Goal: Task Accomplishment & Management: Manage account settings

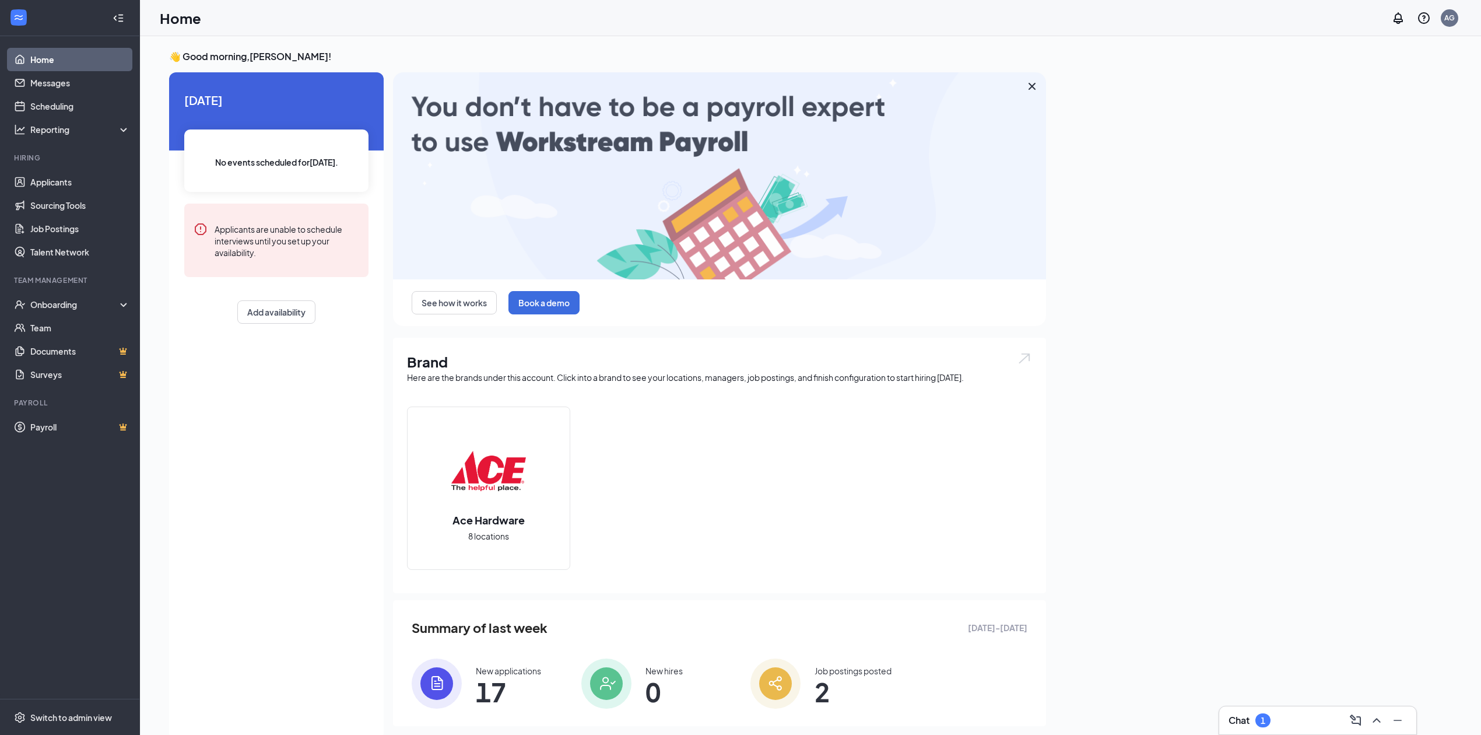
click at [1270, 712] on div "Chat 1" at bounding box center [1318, 720] width 178 height 19
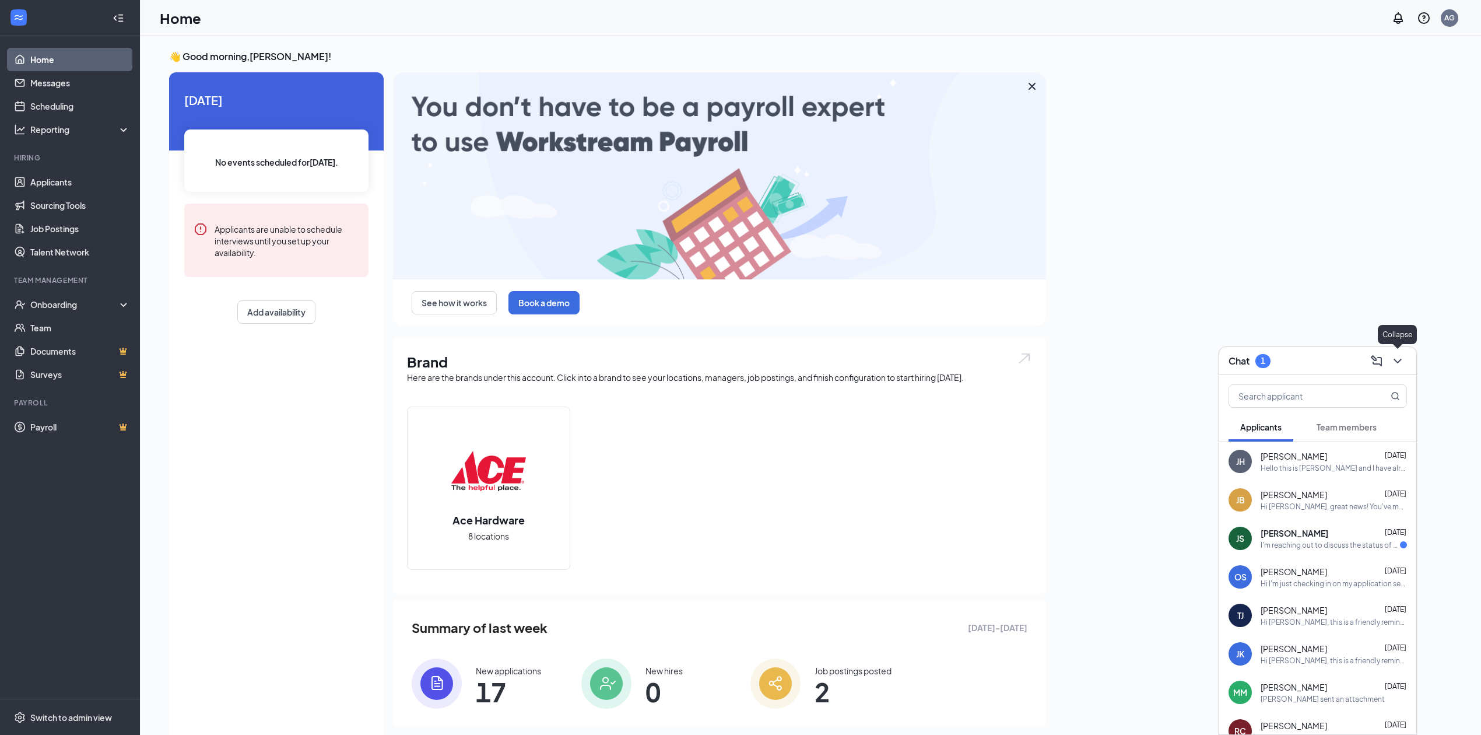
click at [1404, 357] on icon "ChevronDown" at bounding box center [1398, 361] width 14 height 14
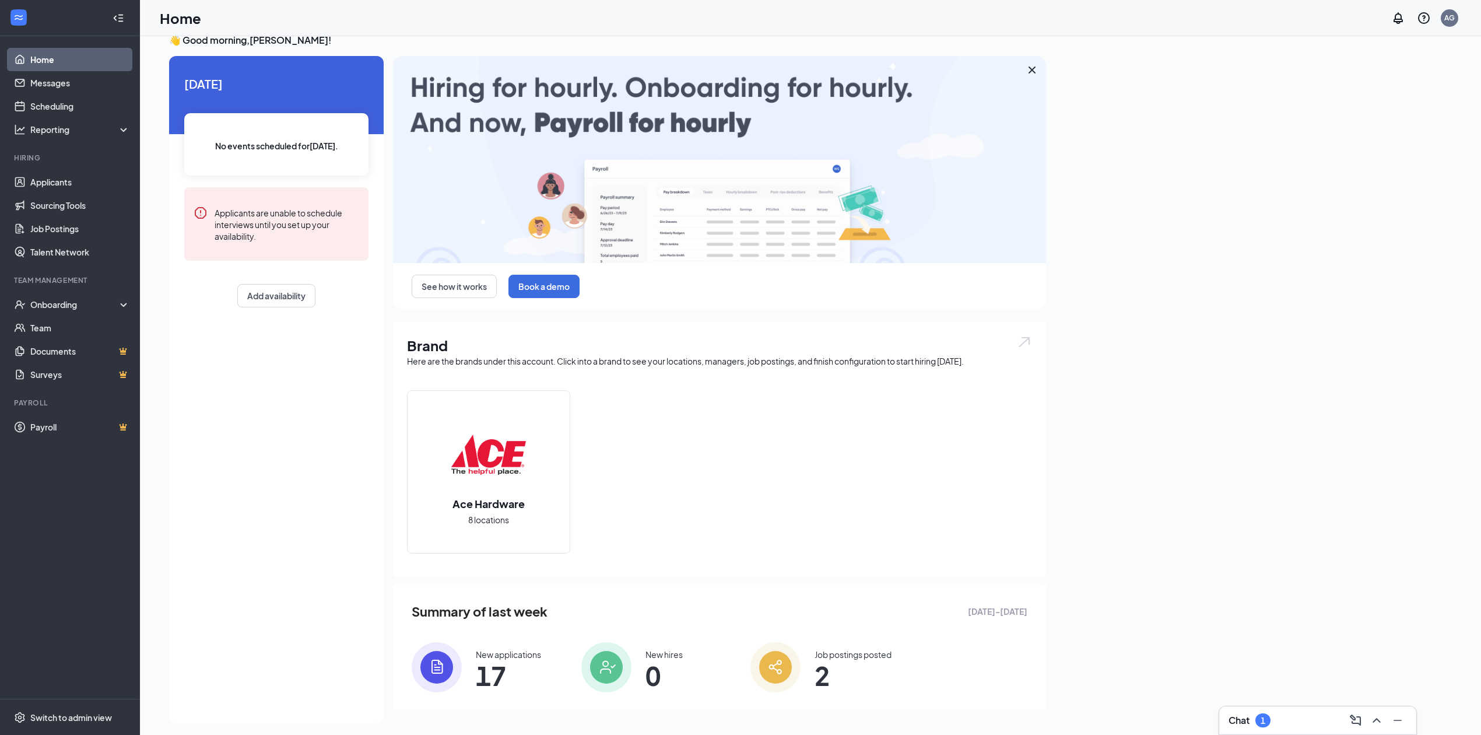
scroll to position [24, 0]
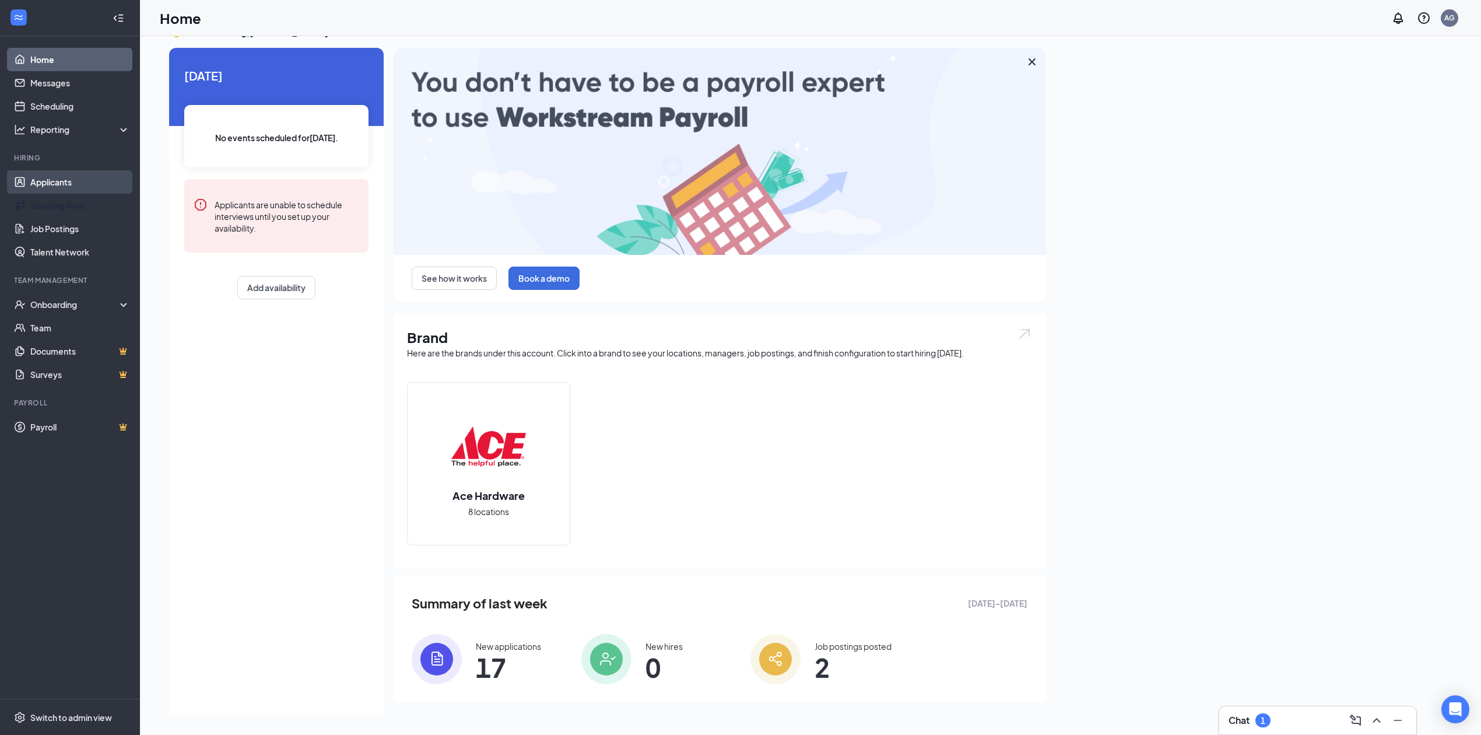
click at [66, 174] on link "Applicants" at bounding box center [80, 181] width 100 height 23
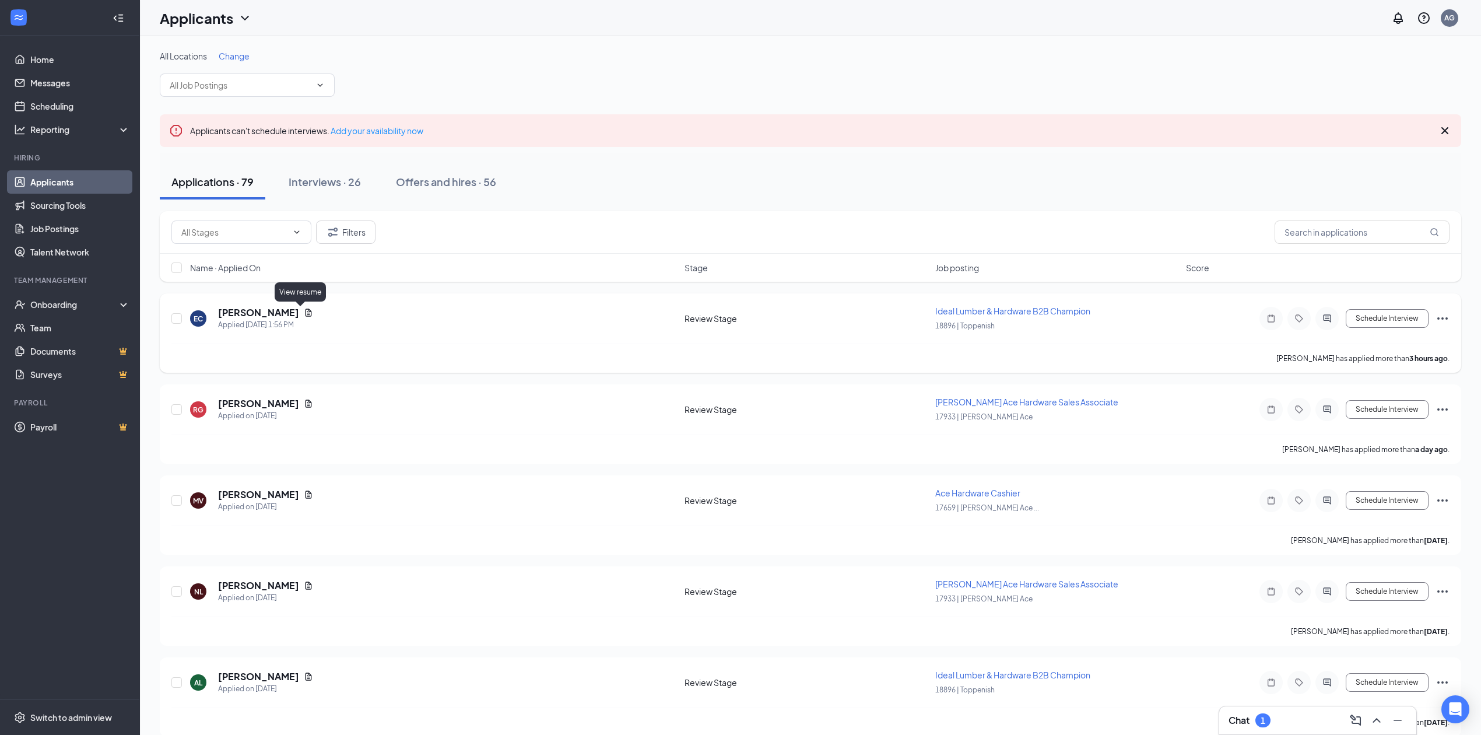
click at [306, 314] on icon "Document" at bounding box center [309, 313] width 6 height 8
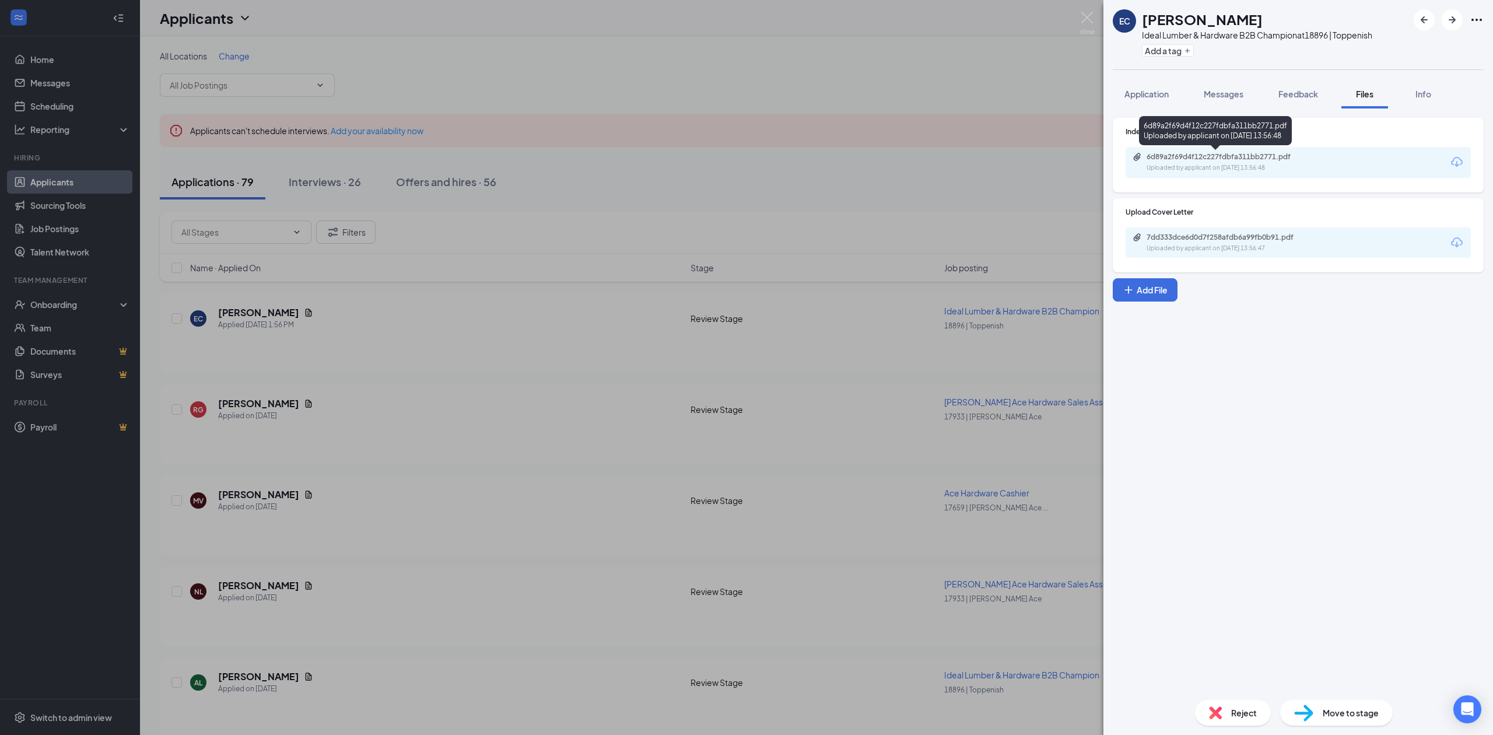
click at [1275, 164] on div "Uploaded by applicant on [DATE] 13:56:48" at bounding box center [1234, 167] width 175 height 9
click at [1302, 232] on div "7dd333dce6d0d7f258afdb6a99fb0b91.pdf Uploaded by applicant on [DATE] 13:56:47" at bounding box center [1298, 242] width 345 height 31
click at [1305, 241] on div "7dd333dce6d0d7f258afdb6a99fb0b91.pdf" at bounding box center [1228, 237] width 163 height 9
click at [608, 390] on div "EC [PERSON_NAME] Ideal Lumber & Hardware B2B Champion at 18896 | Toppenish Add …" at bounding box center [746, 367] width 1493 height 735
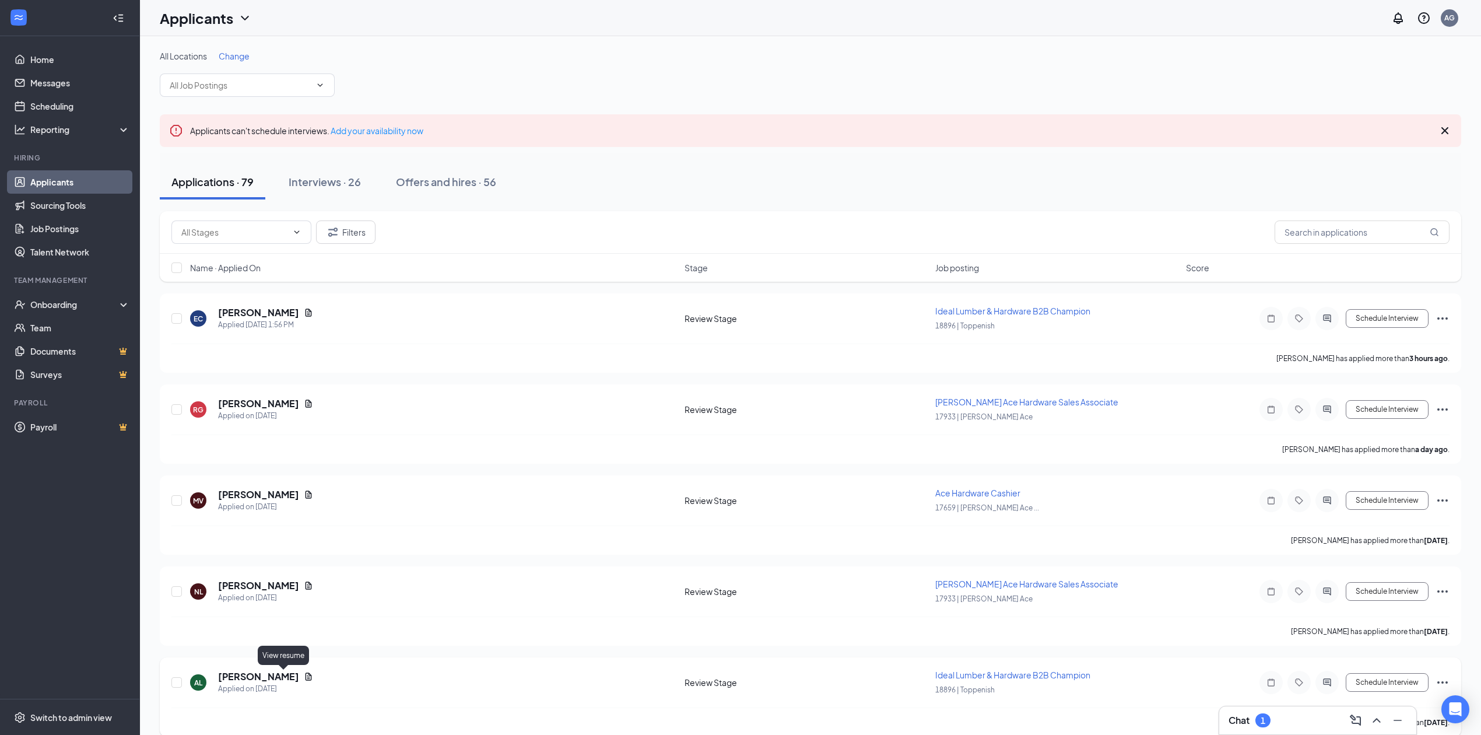
click at [278, 677] on div "[PERSON_NAME]" at bounding box center [265, 676] width 95 height 13
click at [304, 674] on icon "Document" at bounding box center [308, 676] width 9 height 9
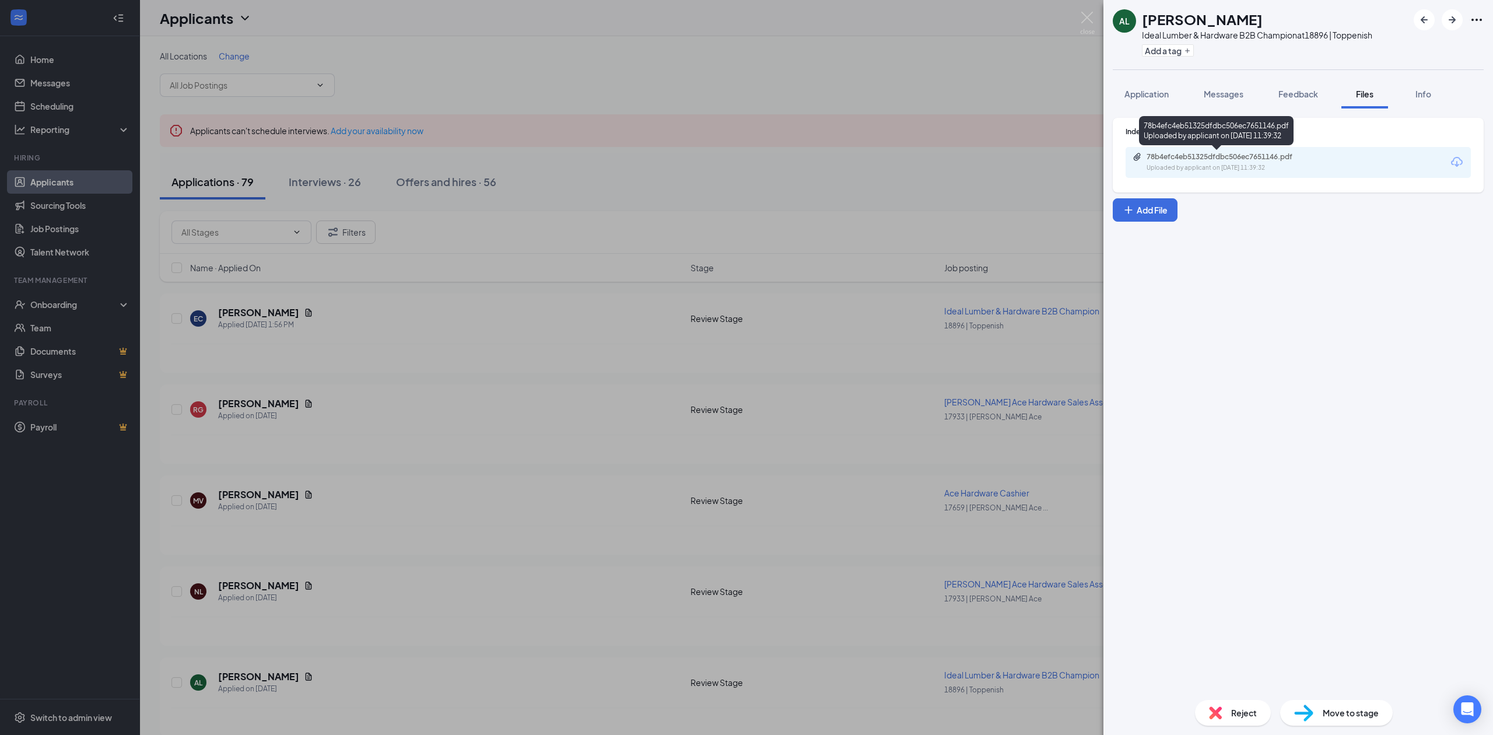
click at [1277, 160] on div "78b4efc4eb51325dfdbc506ec7651146.pdf" at bounding box center [1228, 156] width 163 height 9
click at [989, 393] on div "AL [PERSON_NAME] Ideal Lumber & Hardware B2B Champion at 18896 | Toppenish Add …" at bounding box center [746, 367] width 1493 height 735
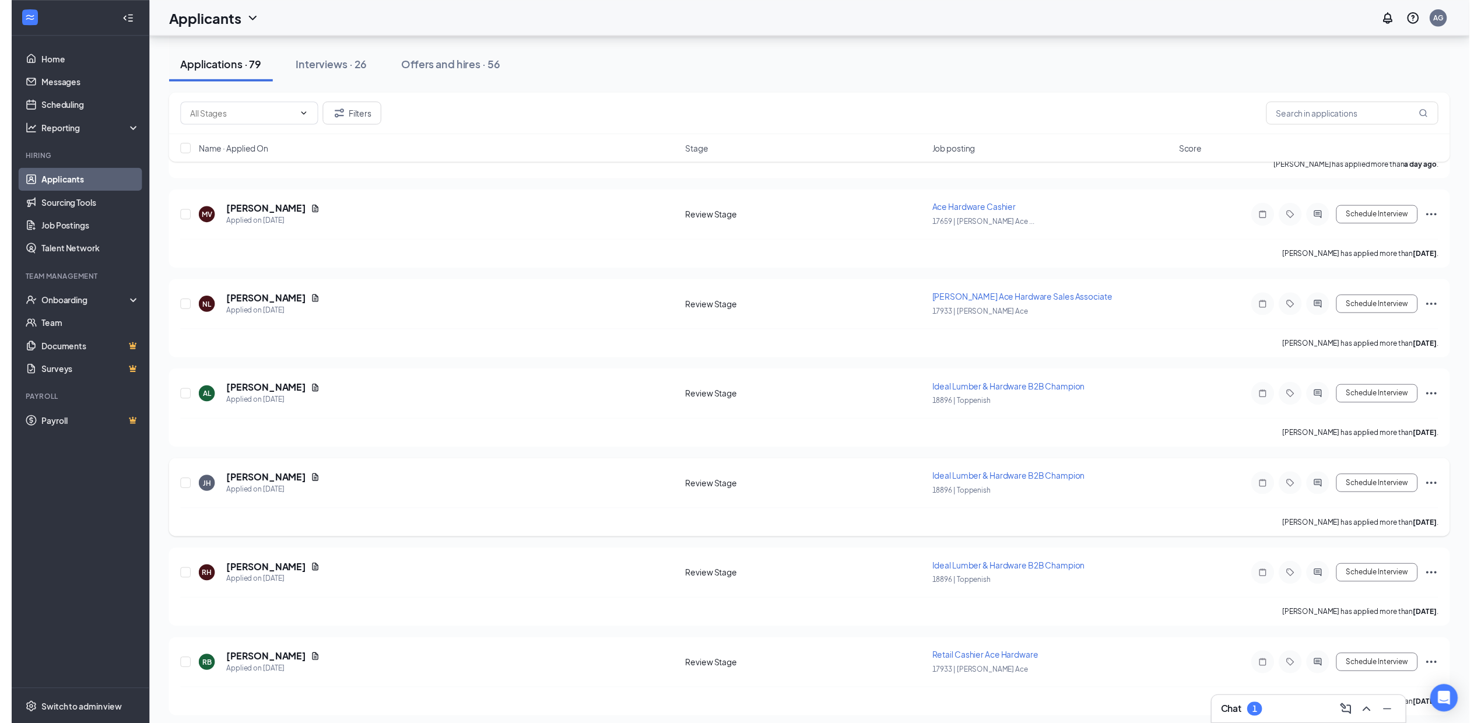
scroll to position [311, 0]
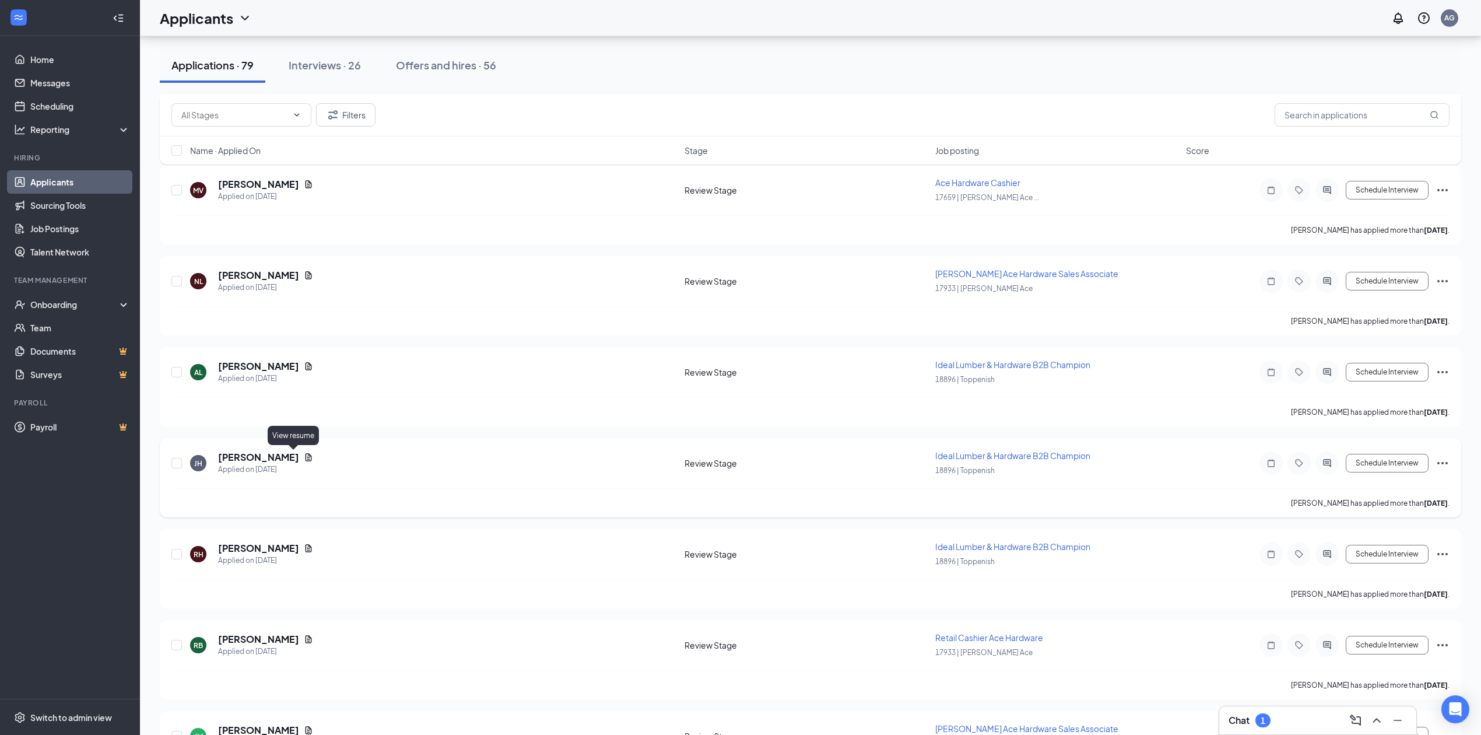
click at [302, 455] on div "[PERSON_NAME] [PERSON_NAME] Applied on [DATE]" at bounding box center [434, 463] width 488 height 24
click at [306, 455] on icon "Document" at bounding box center [309, 457] width 6 height 8
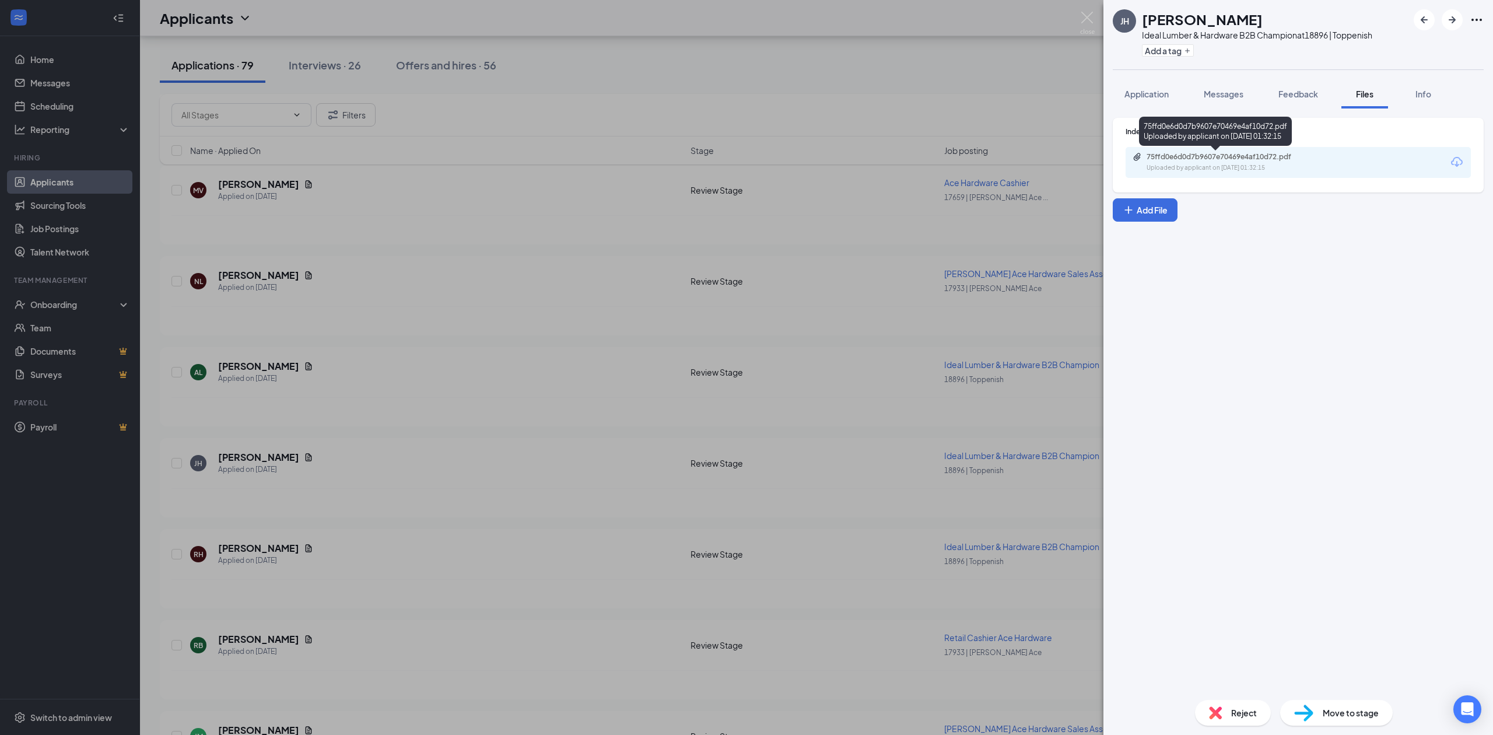
click at [1251, 169] on div "Uploaded by applicant on [DATE] 01:32:15" at bounding box center [1234, 167] width 175 height 9
click at [957, 269] on div "[PERSON_NAME] [PERSON_NAME] Ideal Lumber & Hardware B2B Champion at 18896 | Top…" at bounding box center [746, 367] width 1493 height 735
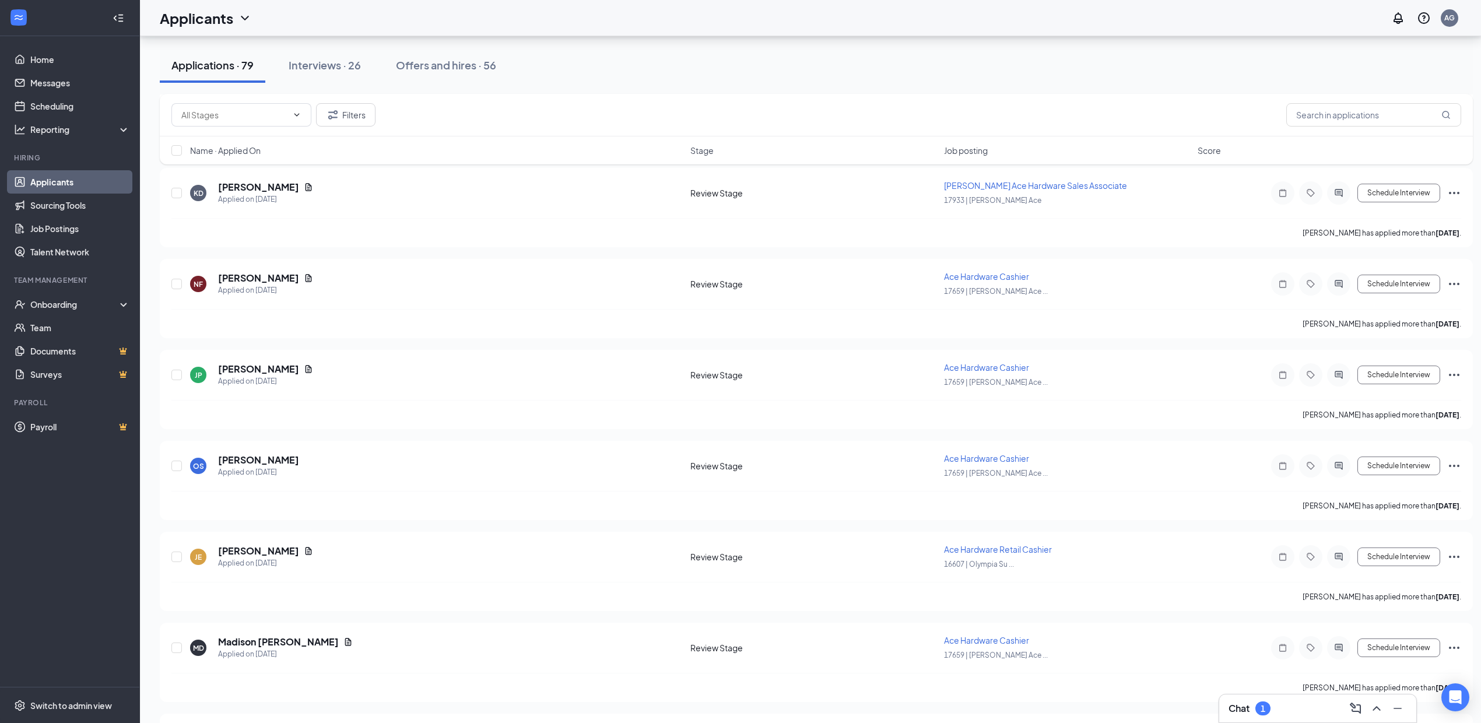
scroll to position [1477, 0]
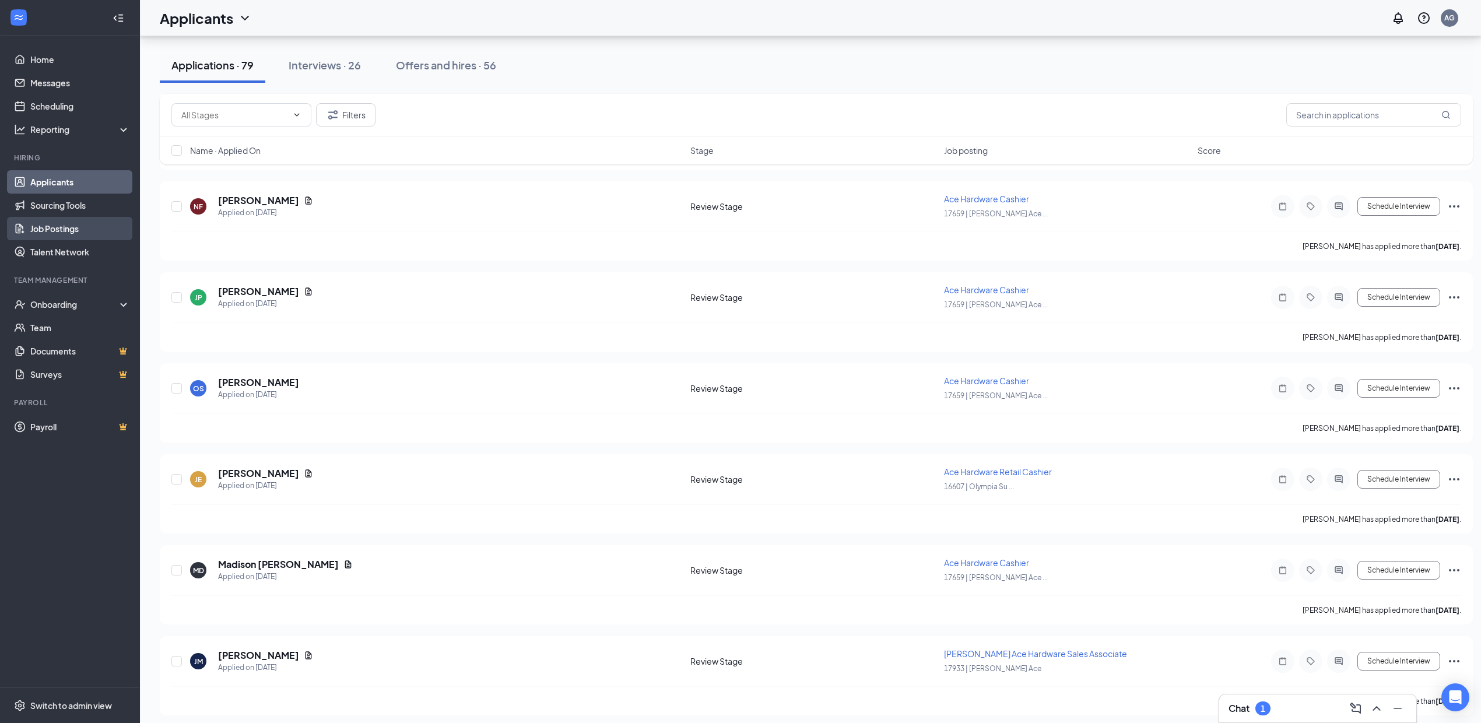
click at [82, 225] on link "Job Postings" at bounding box center [80, 228] width 100 height 23
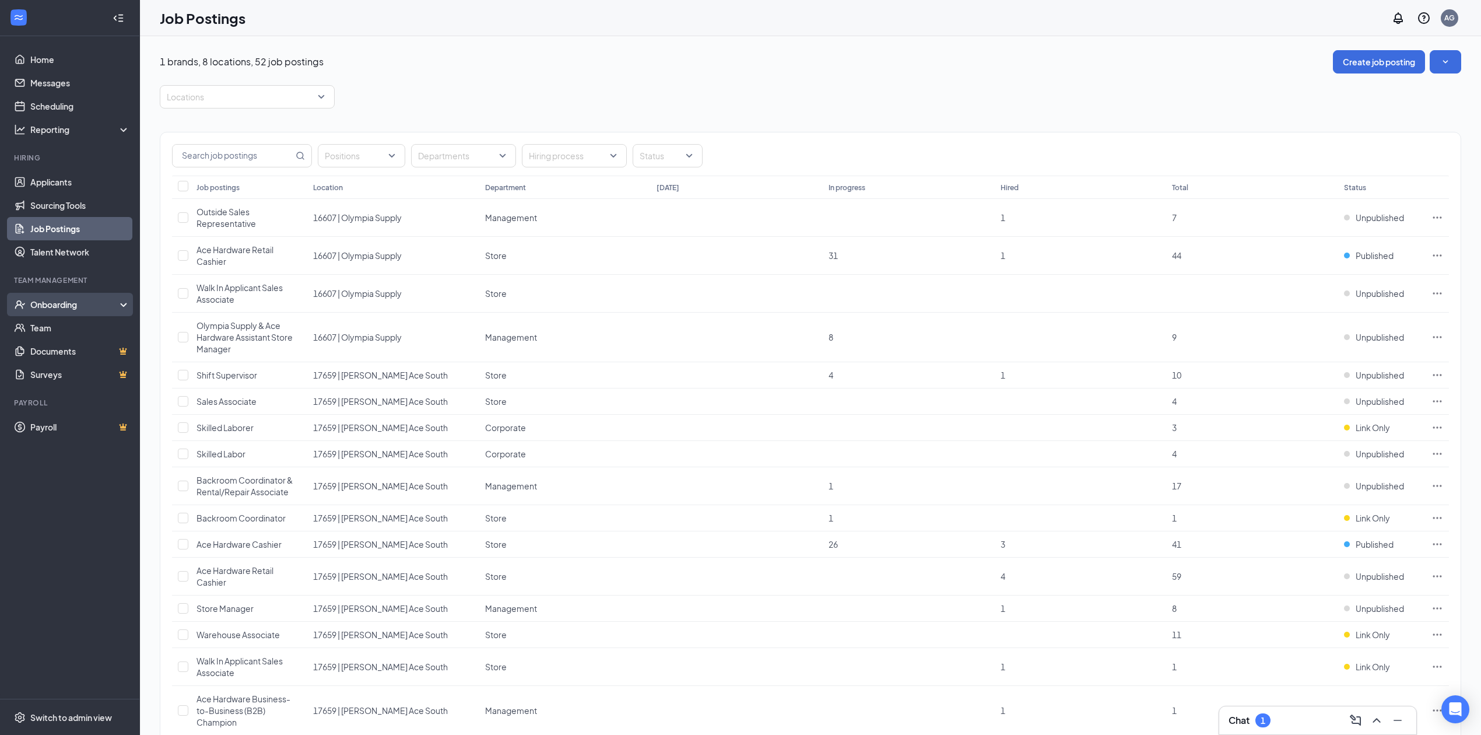
click at [66, 293] on div "Onboarding" at bounding box center [70, 304] width 140 height 23
click at [86, 330] on link "Overview" at bounding box center [80, 327] width 100 height 23
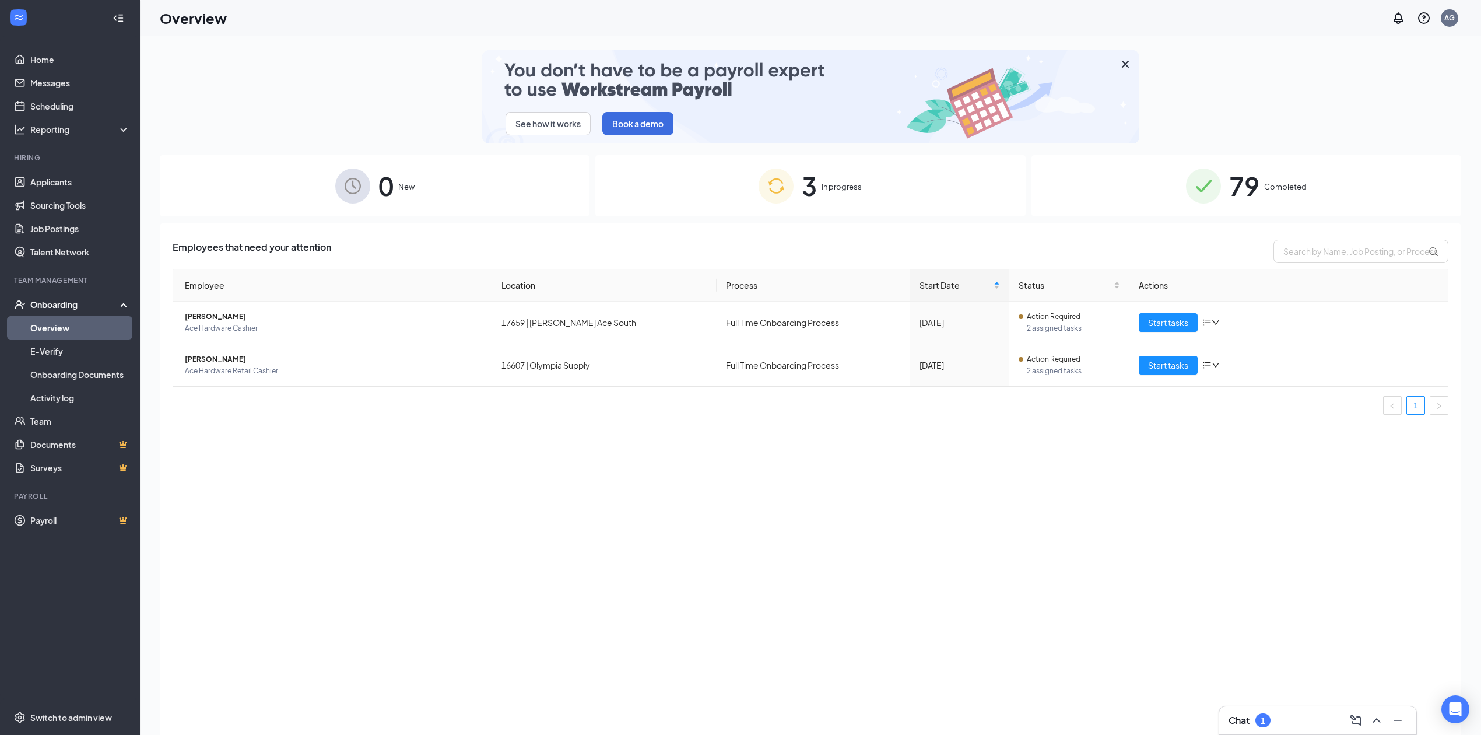
click at [861, 195] on div "3 In progress" at bounding box center [810, 185] width 430 height 61
